Goal: Task Accomplishment & Management: Manage account settings

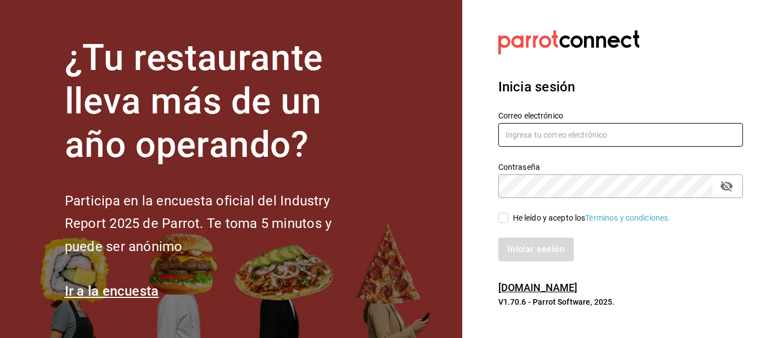
click at [569, 134] on input "text" at bounding box center [620, 135] width 245 height 24
type input "[EMAIL_ADDRESS][DOMAIN_NAME]"
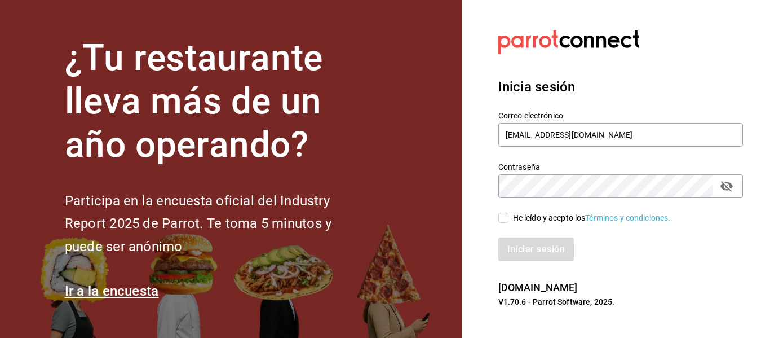
click at [503, 213] on input "He leído y acepto los Términos y condiciones." at bounding box center [503, 217] width 10 height 10
checkbox input "true"
click at [517, 244] on button "Iniciar sesión" at bounding box center [536, 249] width 77 height 24
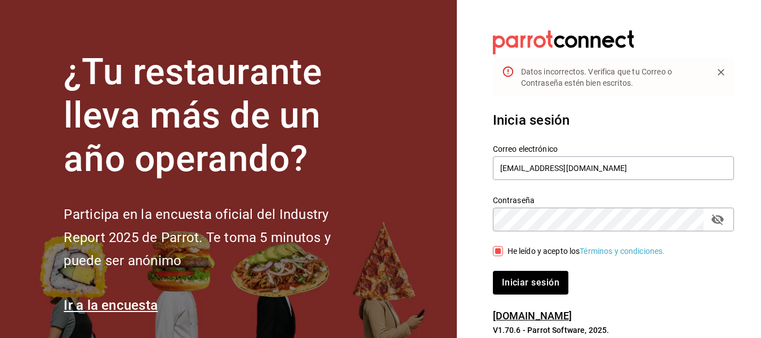
click at [604, 24] on section "Datos incorrectos. Verifica que tu Correo o Contraseña estén bien escritos. Ini…" at bounding box center [609, 183] width 304 height 366
